Goal: Task Accomplishment & Management: Manage account settings

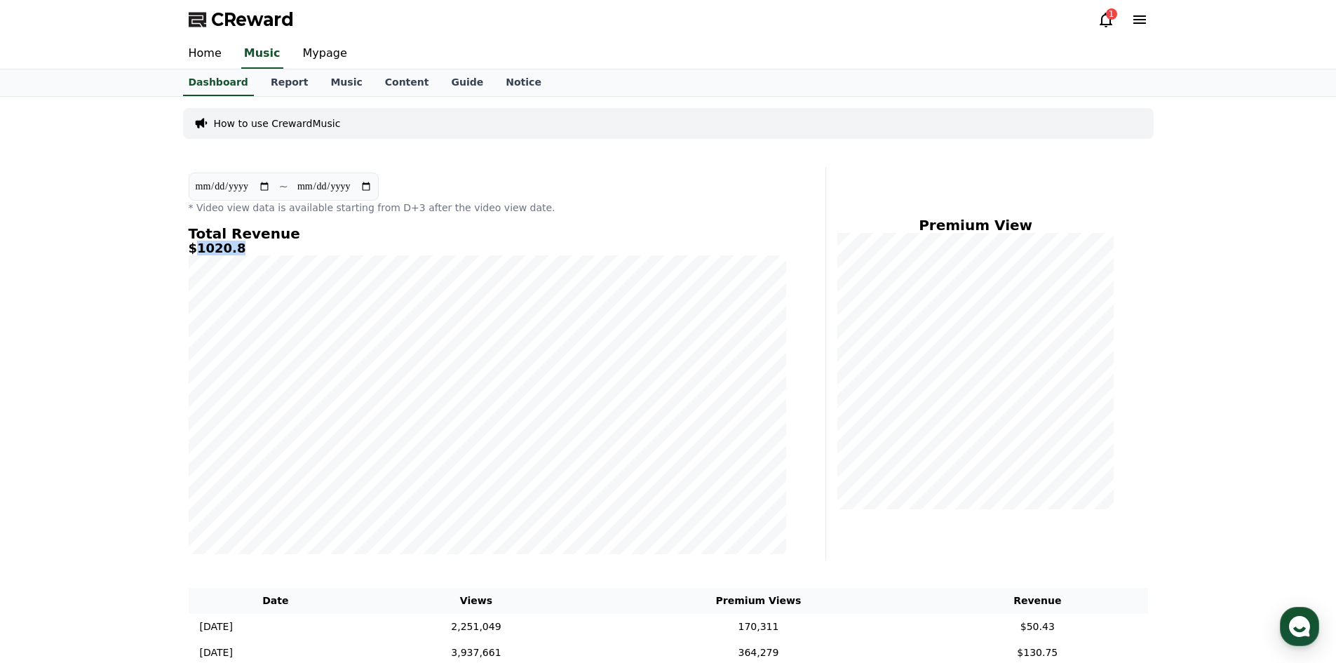
drag, startPoint x: 238, startPoint y: 248, endPoint x: 194, endPoint y: 246, distance: 44.2
click at [194, 246] on h5 "$1020.8" at bounding box center [488, 248] width 598 height 14
click at [196, 247] on h5 "$1020.8" at bounding box center [488, 248] width 598 height 14
click at [320, 51] on link "Mypage" at bounding box center [325, 53] width 67 height 29
select select "**********"
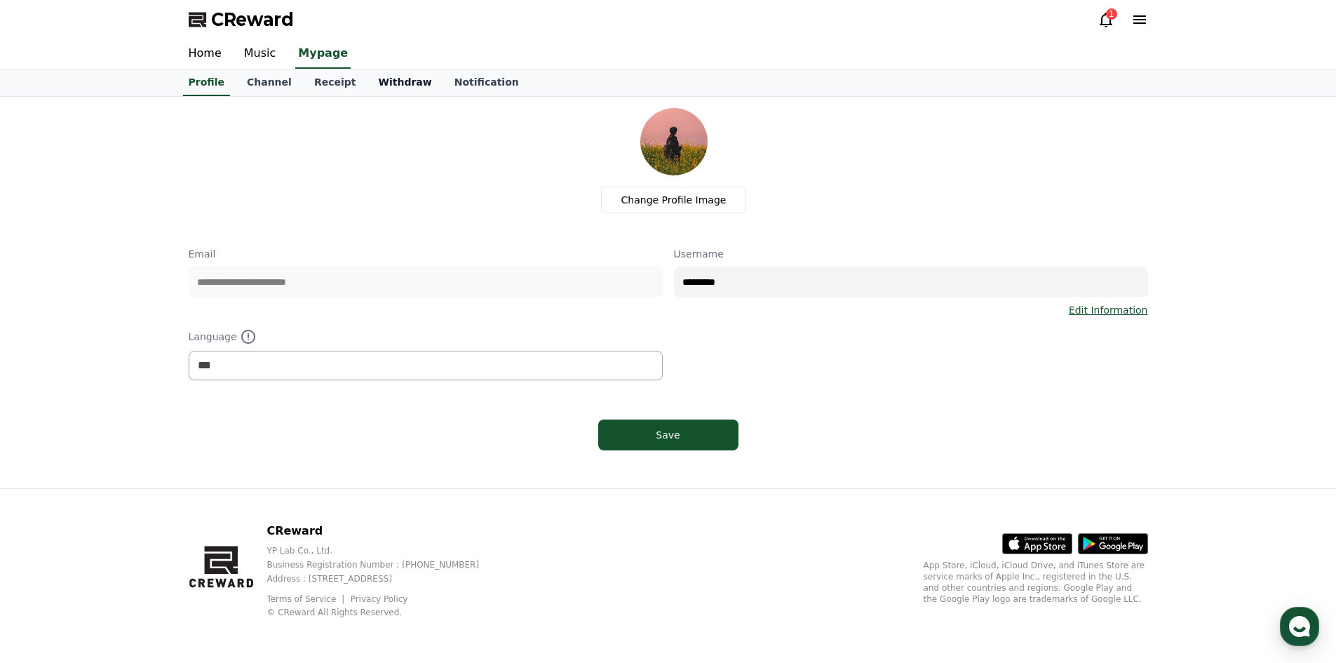
click at [367, 91] on link "Withdraw" at bounding box center [405, 82] width 76 height 27
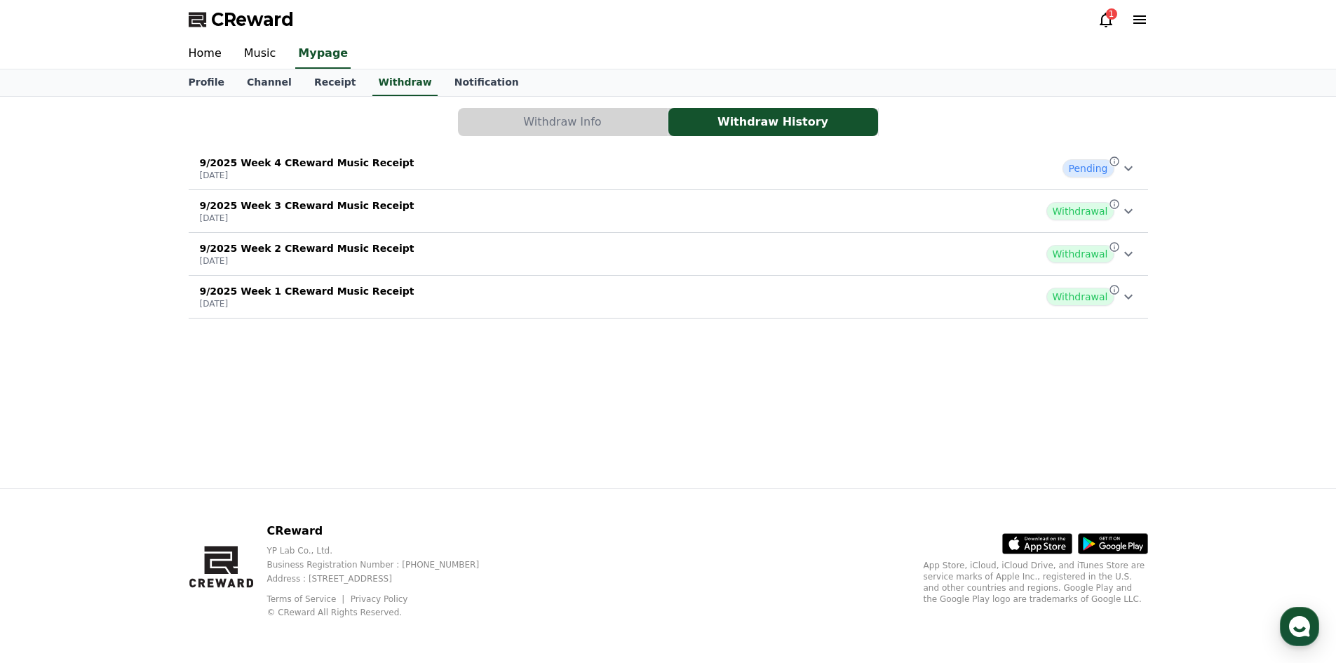
click at [1149, 213] on div "Withdraw Info Withdraw History 9/2025 Week 4 CReward Music Receipt [DATE] Pendi…" at bounding box center [668, 213] width 971 height 222
click at [1136, 213] on icon at bounding box center [1128, 211] width 17 height 17
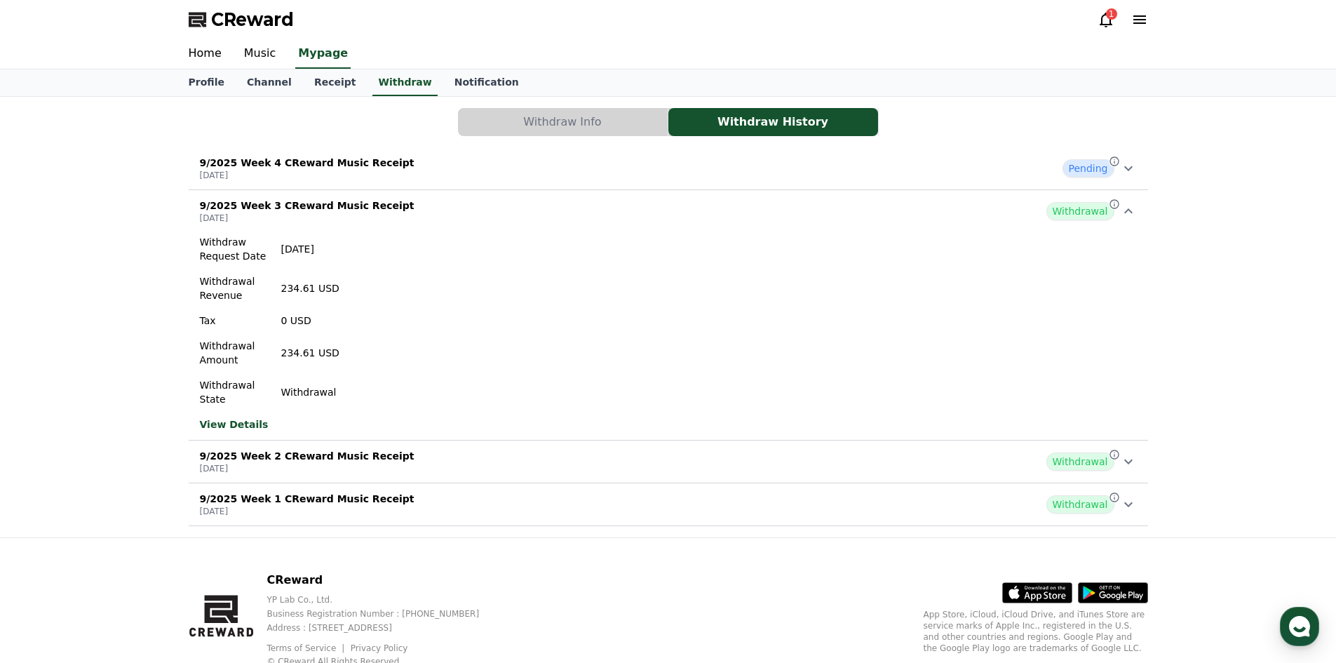
drag, startPoint x: 300, startPoint y: 293, endPoint x: 271, endPoint y: 290, distance: 28.9
click at [271, 290] on div "Withdraw Request Date [DATE] Withdrawal Revenue 234.61 USD Tax 0 USD Withdrawal…" at bounding box center [270, 320] width 140 height 171
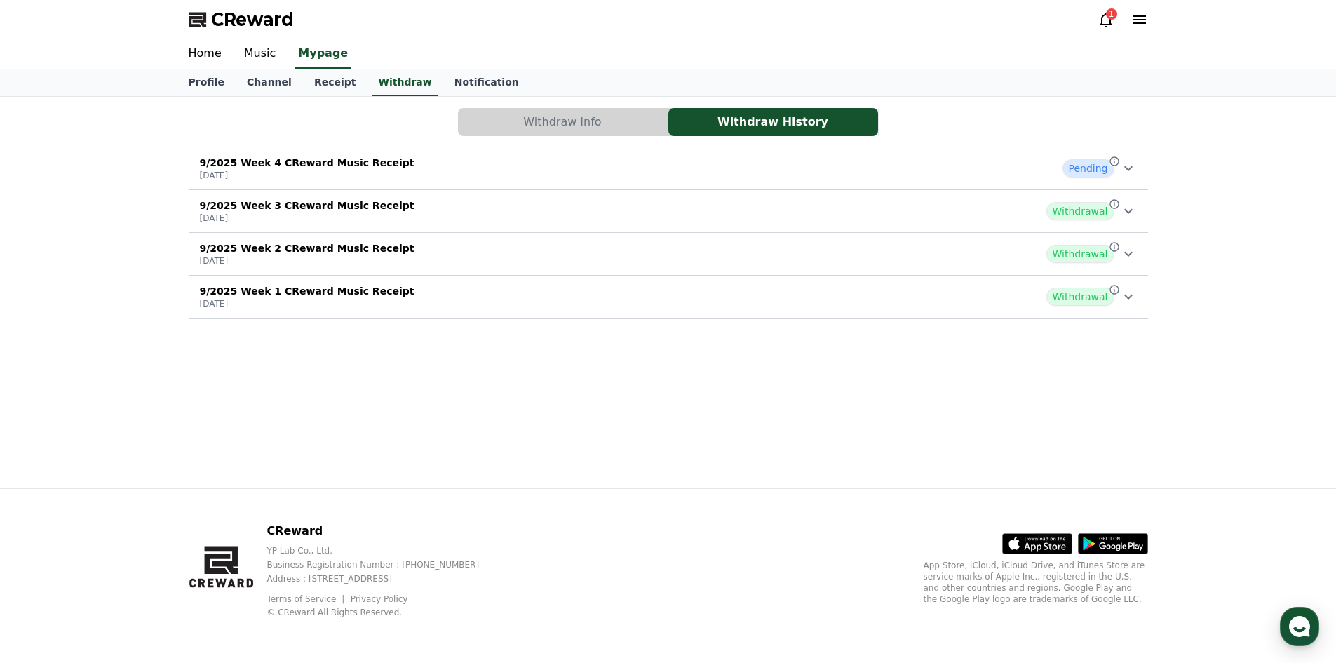
click at [1117, 259] on div "Withdrawal" at bounding box center [1092, 254] width 90 height 18
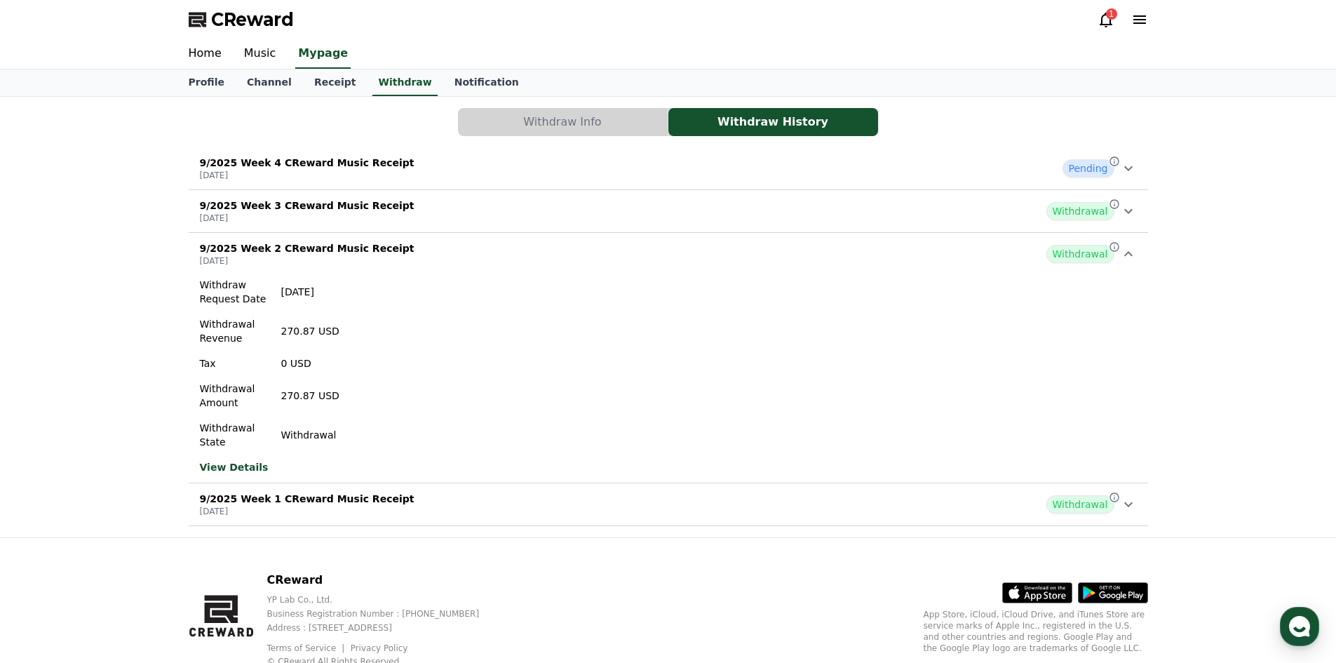
click at [1139, 497] on div "9/2025 Week 1 CReward Music Receipt [DATE] Withdrawal" at bounding box center [669, 504] width 960 height 36
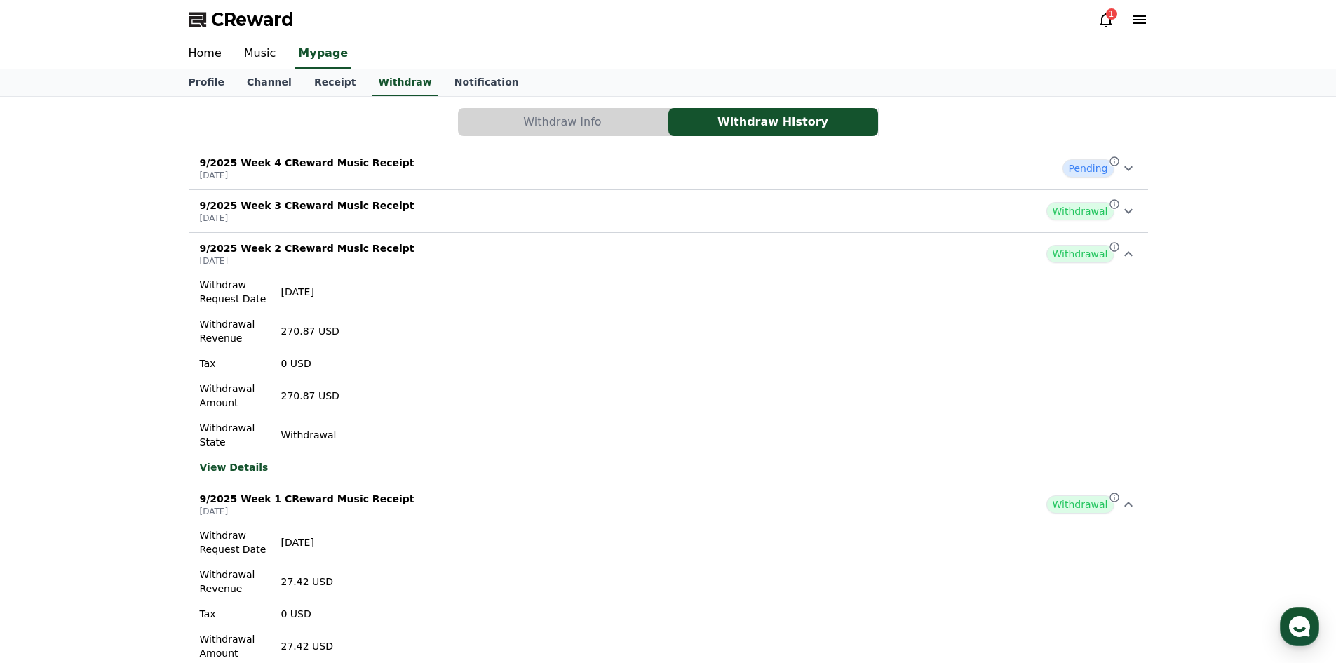
click at [308, 214] on p "[DATE]" at bounding box center [307, 218] width 215 height 11
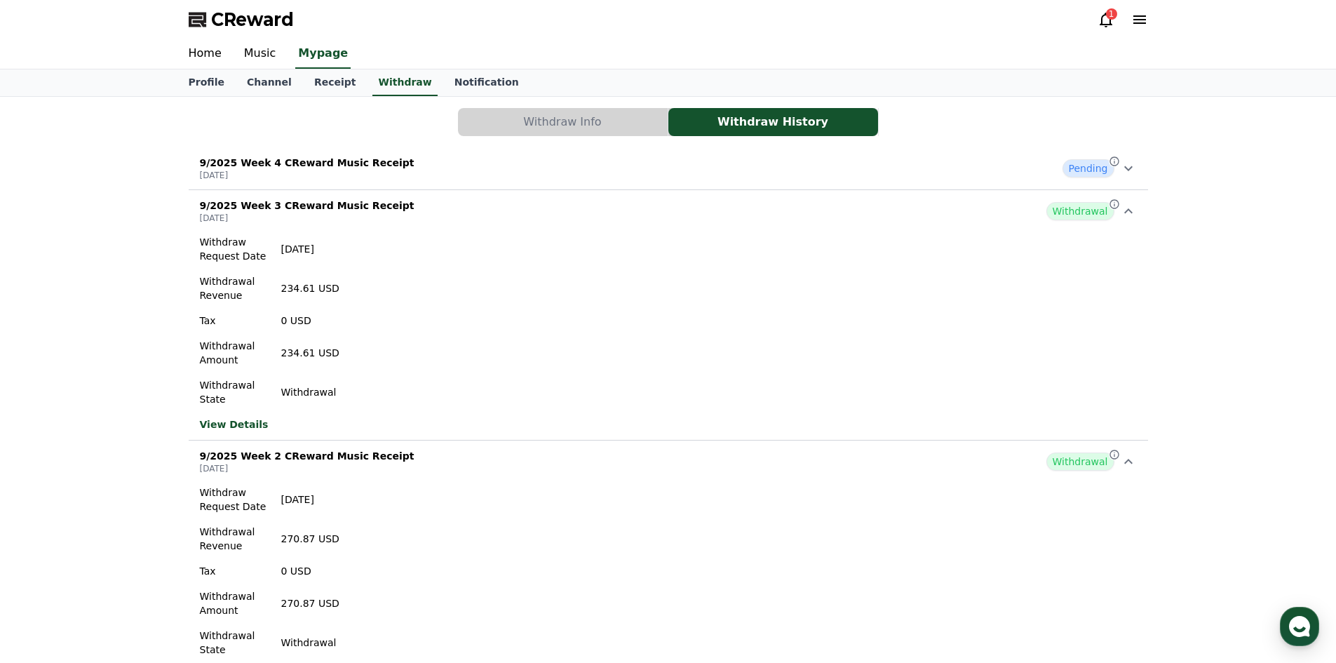
click at [1134, 171] on icon at bounding box center [1128, 168] width 17 height 17
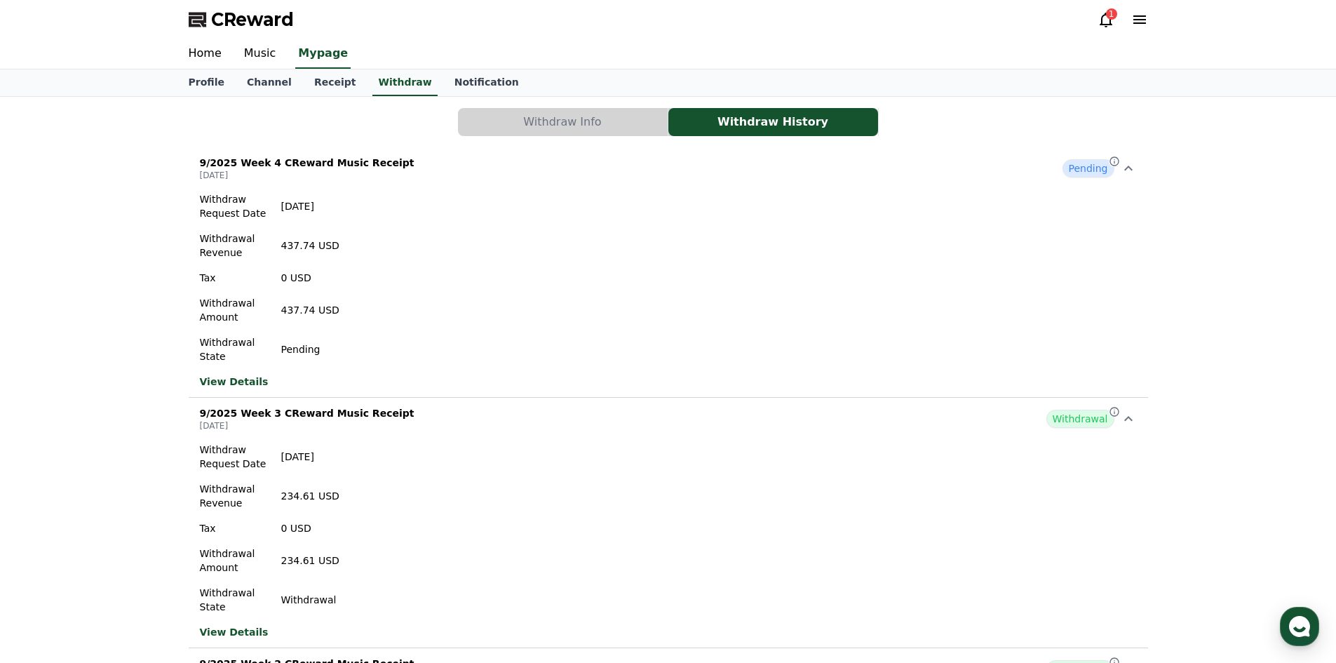
drag, startPoint x: 290, startPoint y: 253, endPoint x: 274, endPoint y: 253, distance: 16.1
click at [274, 253] on div "Withdraw Request Date [DATE] Withdrawal Revenue 437.74 USD Tax 0 USD Withdrawal…" at bounding box center [270, 277] width 140 height 171
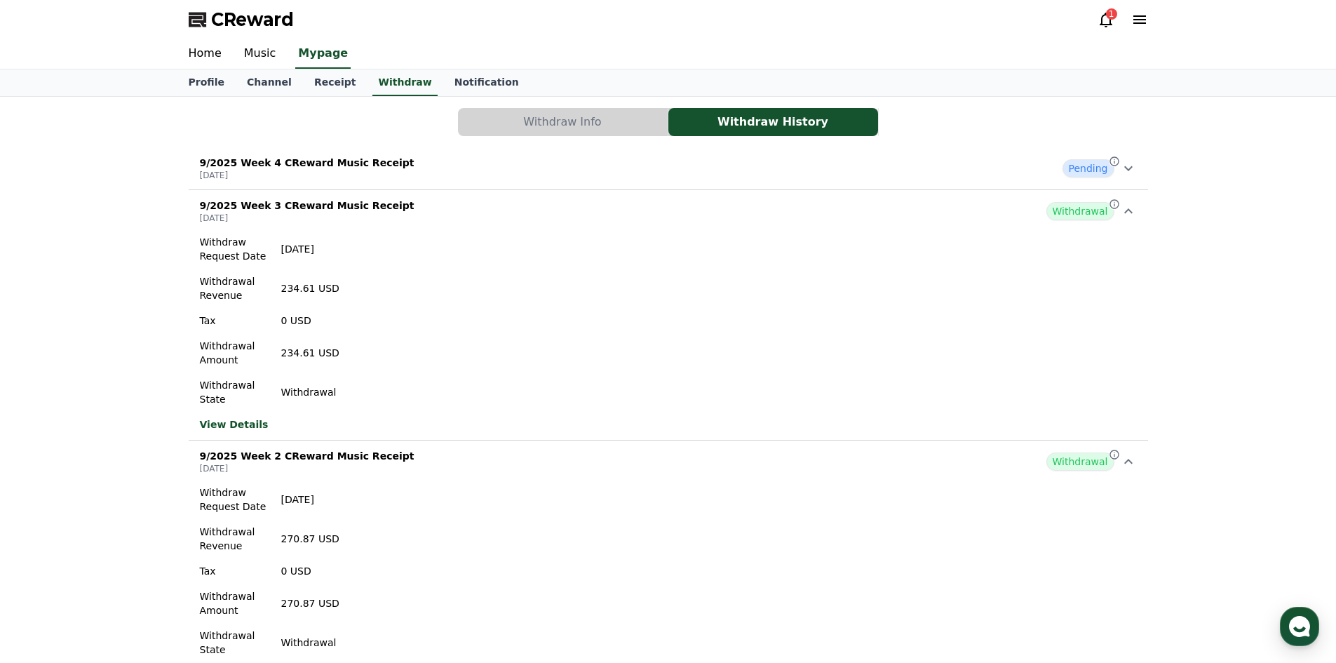
click at [326, 175] on p "[DATE]" at bounding box center [307, 175] width 215 height 11
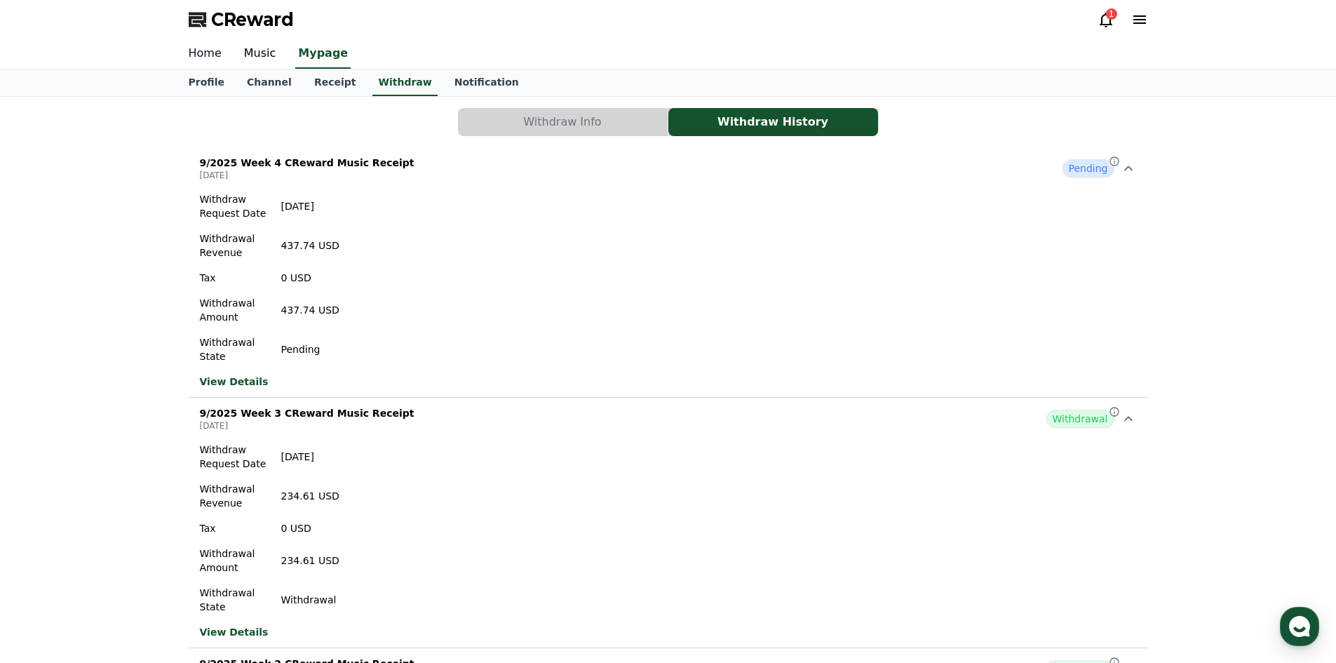
click at [206, 60] on link "Home" at bounding box center [204, 53] width 55 height 29
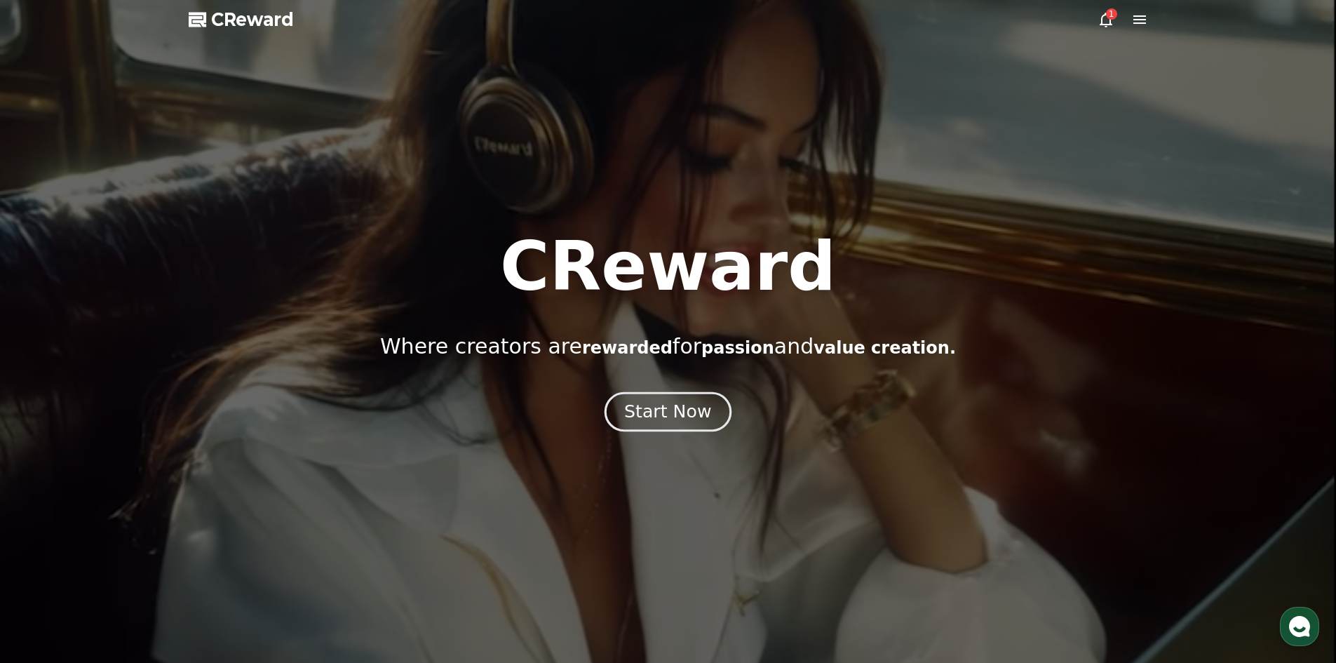
click at [688, 403] on div "Start Now" at bounding box center [667, 412] width 87 height 24
